Goal: Contribute content

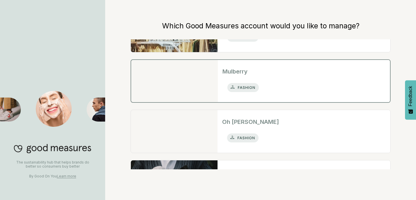
scroll to position [192, 0]
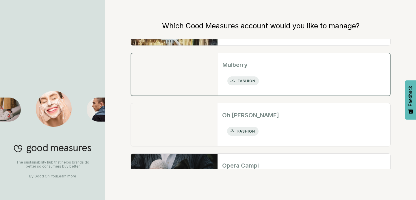
click at [231, 66] on h2 "Mulberry" at bounding box center [303, 64] width 163 height 9
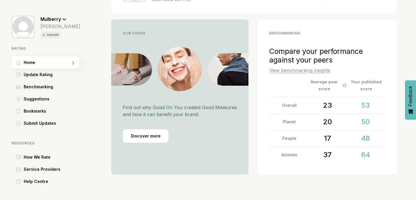
scroll to position [136, 0]
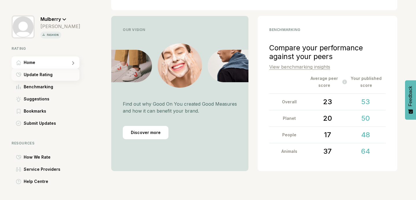
click at [34, 75] on span "Update Rating" at bounding box center [38, 74] width 29 height 7
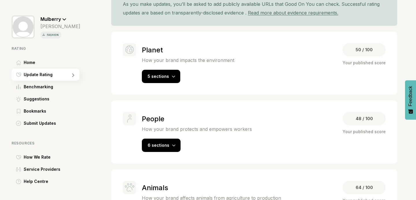
scroll to position [109, 0]
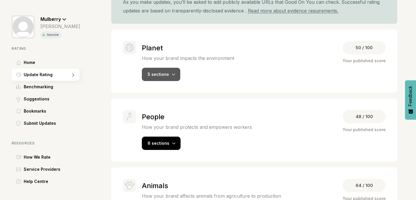
click at [162, 75] on span "5 sections" at bounding box center [158, 74] width 21 height 5
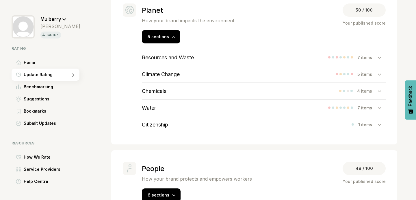
scroll to position [151, 0]
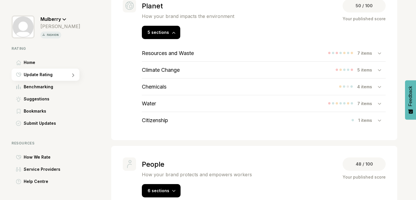
click at [289, 55] on div "Resources and Waste 7 items" at bounding box center [264, 53] width 244 height 16
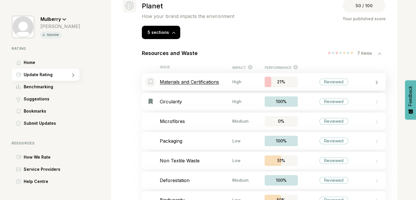
click at [201, 81] on p "Materials and Certifications" at bounding box center [196, 82] width 73 height 6
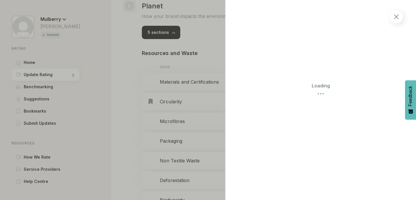
select select "********"
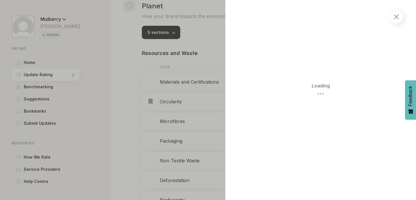
select select "********"
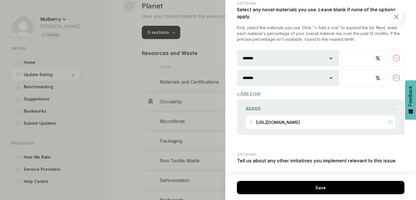
scroll to position [1282, 0]
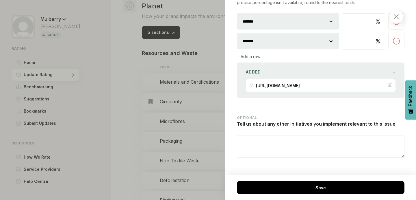
click at [129, 83] on div at bounding box center [208, 100] width 416 height 200
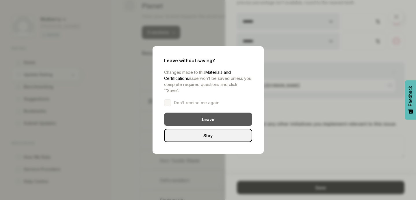
click at [210, 120] on div "Leave" at bounding box center [208, 118] width 88 height 13
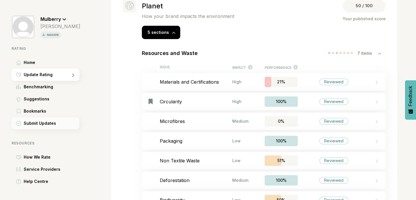
click at [40, 122] on span "Submit Updates" at bounding box center [40, 123] width 32 height 7
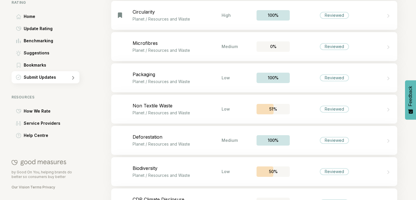
scroll to position [194, 0]
click at [152, 44] on p "Microfibres" at bounding box center [177, 43] width 89 height 6
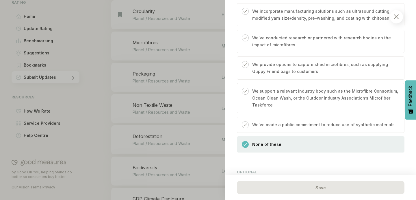
scroll to position [508, 0]
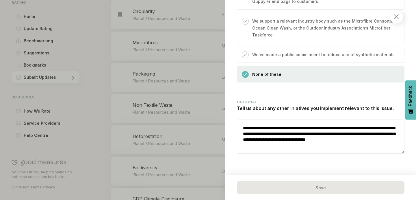
click at [398, 16] on img at bounding box center [396, 16] width 5 height 5
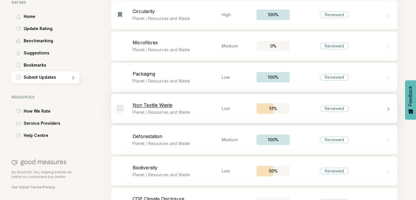
click at [153, 106] on p "Non Textile Waste" at bounding box center [177, 105] width 89 height 6
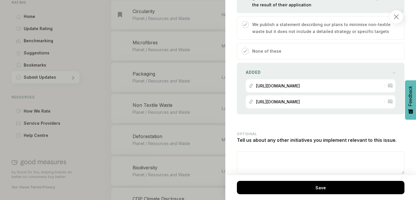
scroll to position [424, 0]
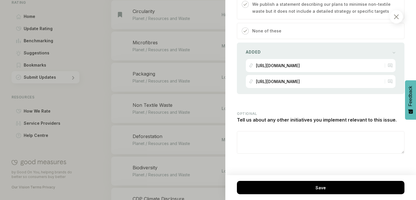
click at [397, 11] on div at bounding box center [396, 16] width 13 height 13
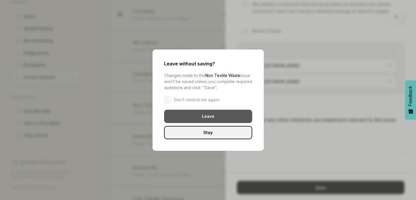
click at [207, 116] on div "Leave" at bounding box center [208, 115] width 88 height 13
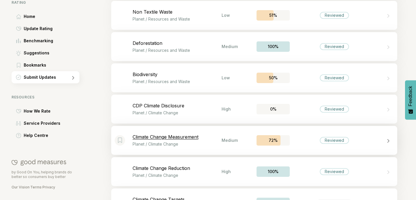
scroll to position [293, 0]
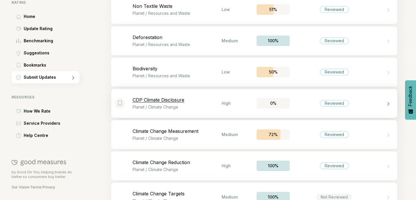
click at [150, 102] on p "CDP Climate Disclosure" at bounding box center [177, 100] width 89 height 6
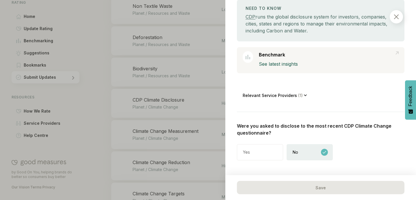
scroll to position [86, 0]
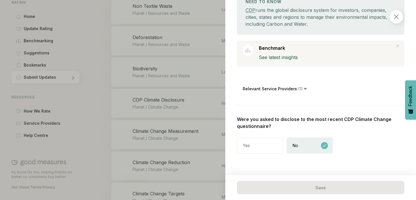
click at [397, 20] on div at bounding box center [396, 16] width 13 height 13
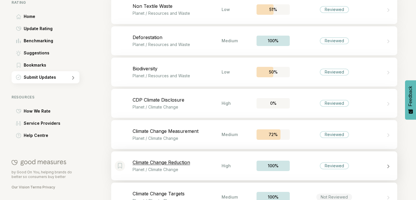
click at [175, 161] on p "Climate Change Reduction" at bounding box center [177, 162] width 89 height 6
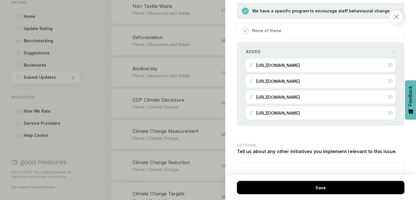
scroll to position [1195, 0]
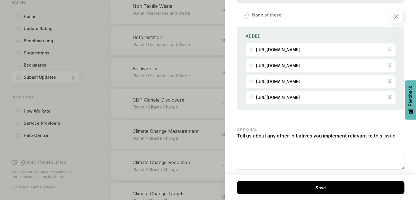
click at [394, 18] on img at bounding box center [396, 16] width 5 height 5
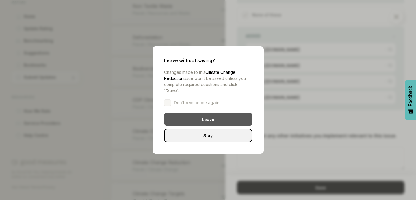
click at [193, 118] on div "Leave" at bounding box center [208, 118] width 88 height 13
